Goal: Information Seeking & Learning: Learn about a topic

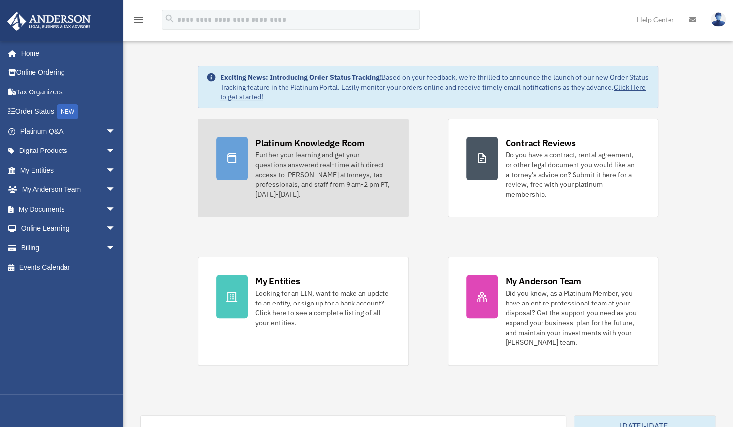
click at [292, 147] on div "Platinum Knowledge Room" at bounding box center [310, 143] width 109 height 12
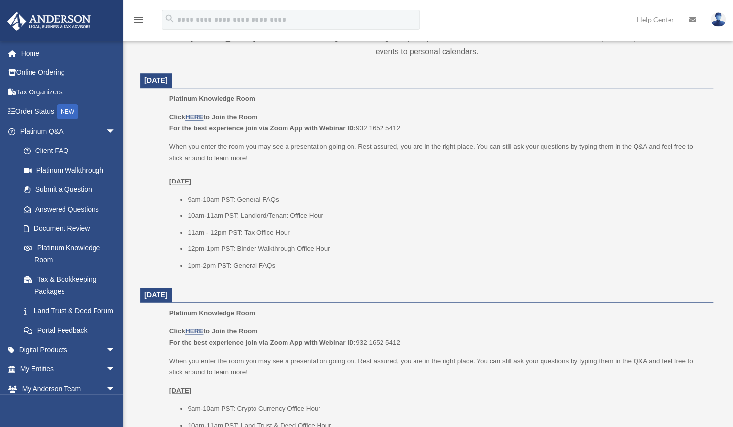
scroll to position [370, 0]
click at [196, 115] on u "HERE" at bounding box center [194, 116] width 18 height 7
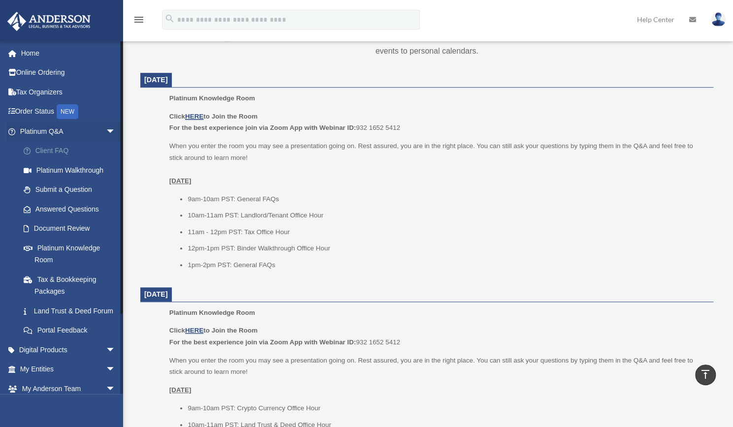
click at [55, 152] on link "Client FAQ" at bounding box center [72, 151] width 117 height 20
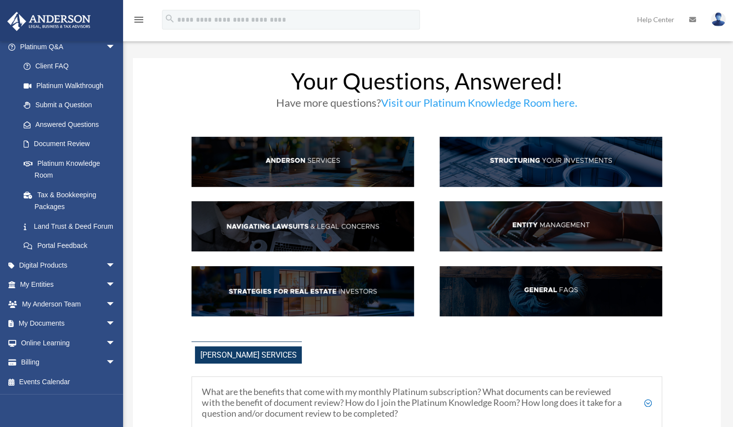
click at [563, 237] on img at bounding box center [551, 226] width 222 height 50
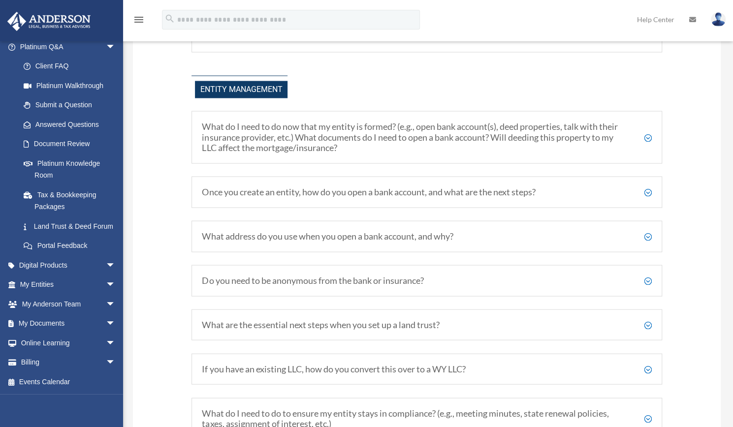
scroll to position [1077, 0]
click at [402, 275] on h5 "Do you need to be anonymous from the bank or insurance?" at bounding box center [426, 280] width 449 height 11
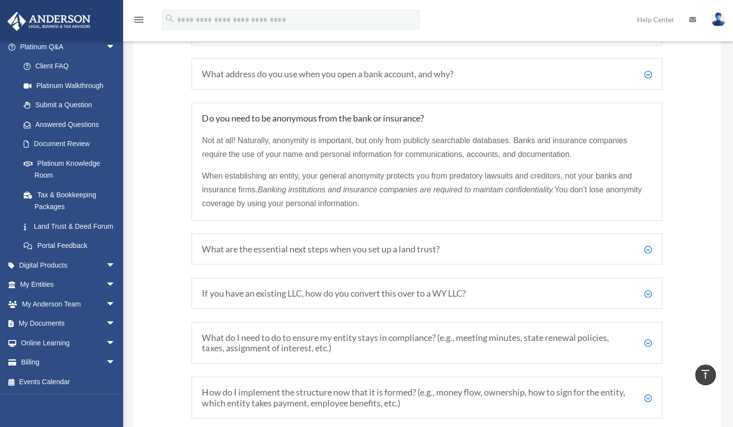
scroll to position [1240, 0]
click at [315, 287] on h5 "If you have an existing LLC, how do you convert this over to a WY LLC?" at bounding box center [426, 292] width 449 height 11
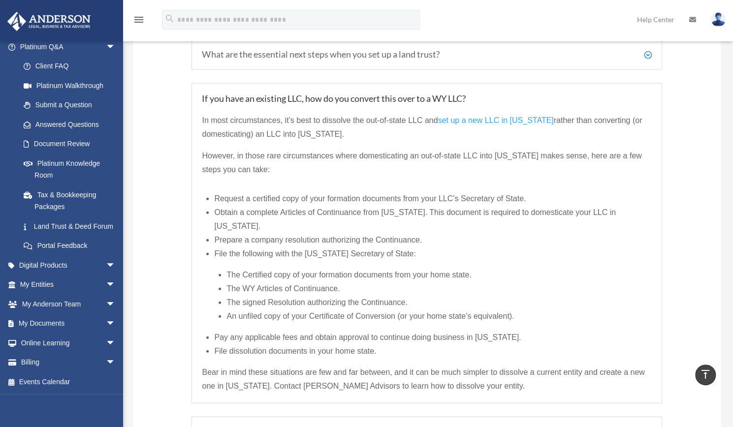
scroll to position [1355, 0]
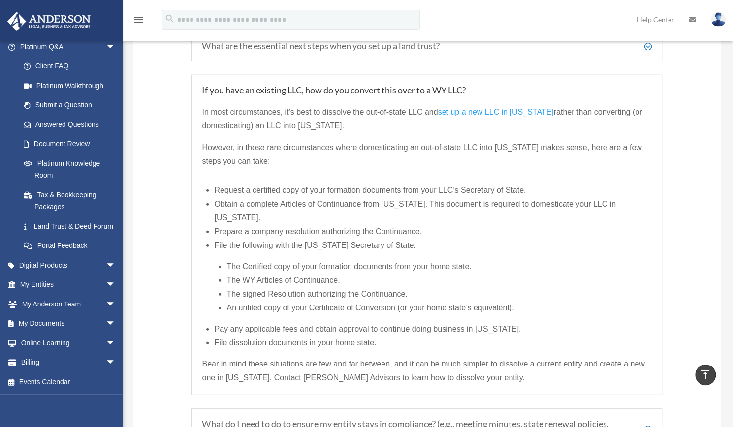
click at [493, 108] on span "set up a new LLC in Wyoming" at bounding box center [496, 112] width 116 height 8
